Goal: Navigation & Orientation: Go to known website

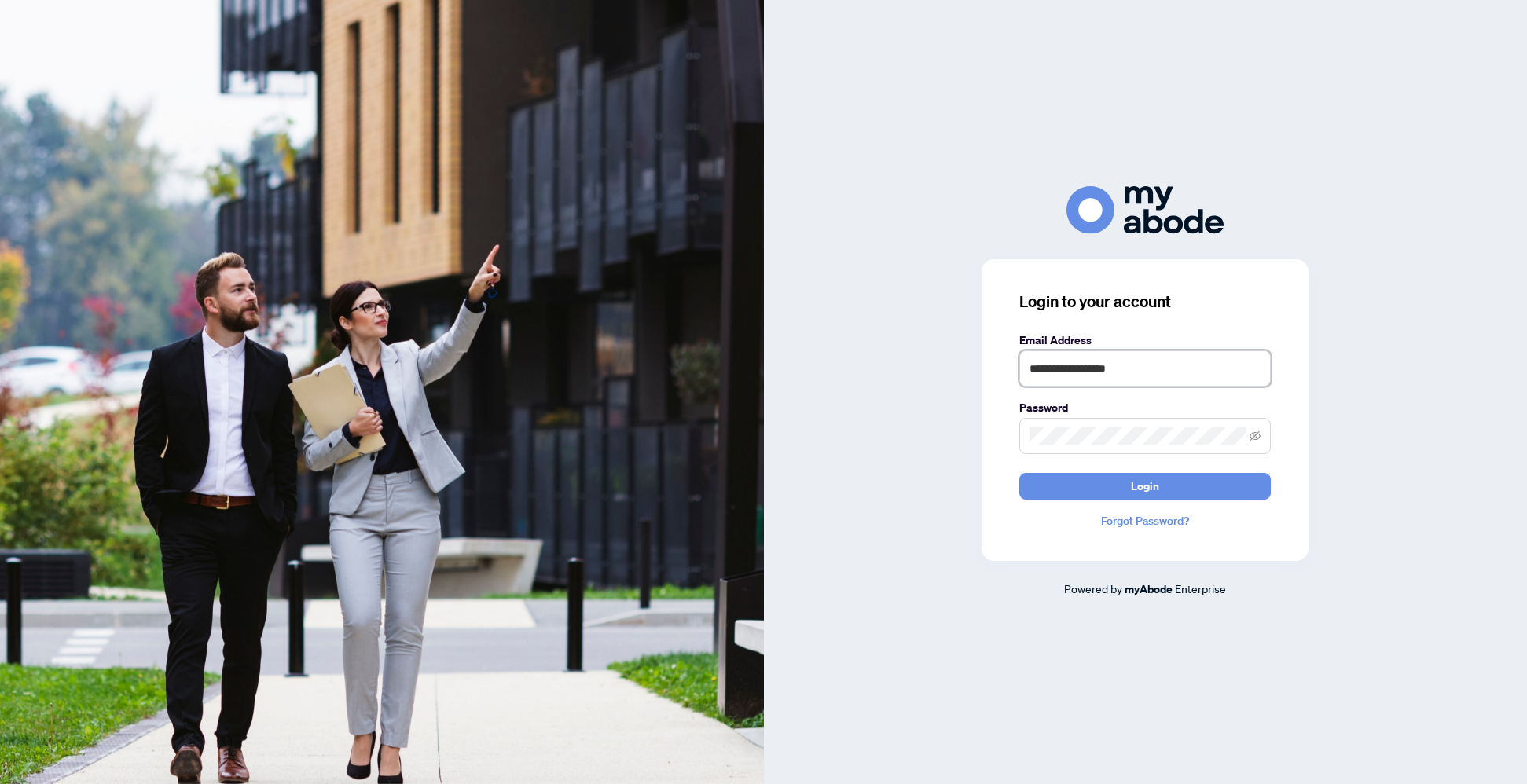
click at [1243, 371] on input "**********" at bounding box center [1145, 368] width 252 height 37
type input "**********"
click at [1138, 489] on span "Login" at bounding box center [1145, 486] width 29 height 25
